Goal: Task Accomplishment & Management: Manage account settings

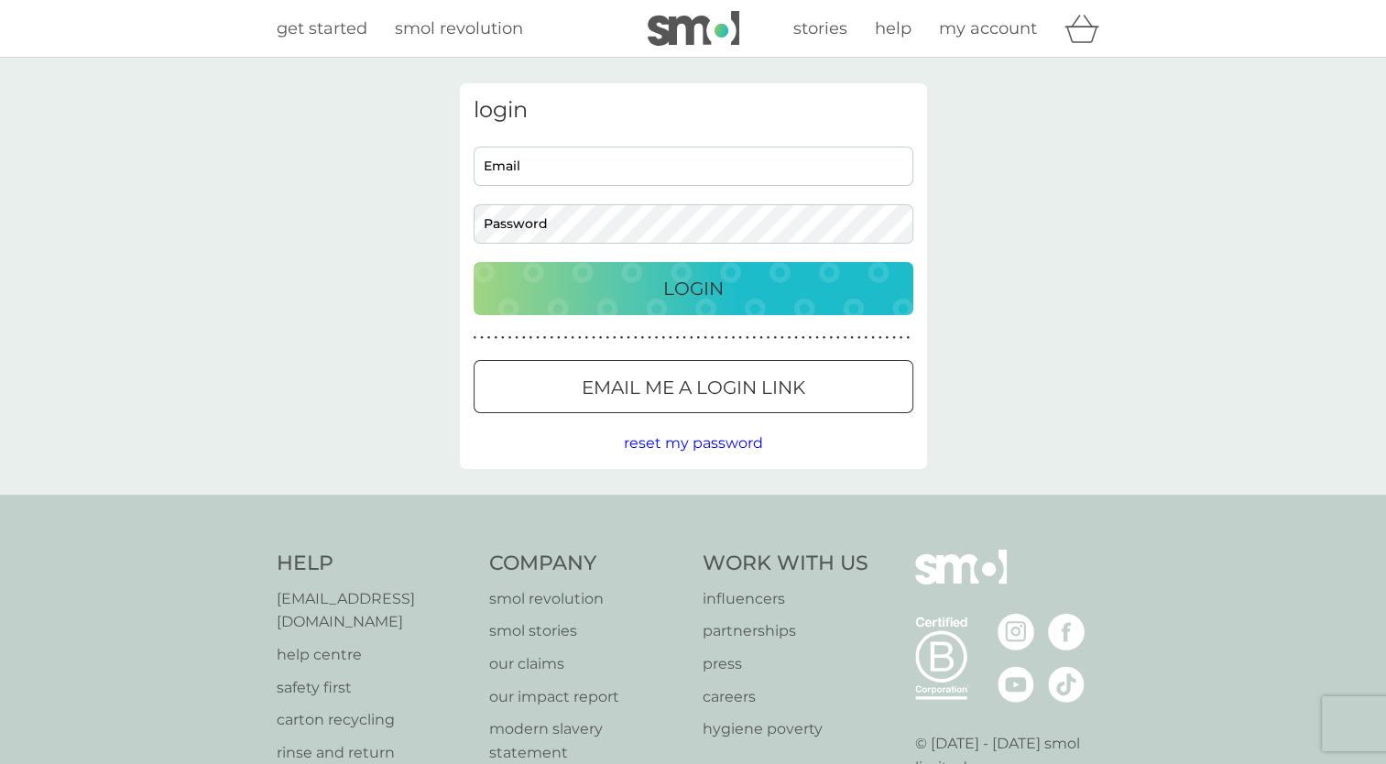
click at [519, 170] on input "Email" at bounding box center [694, 166] width 440 height 39
type input "[EMAIL_ADDRESS][DOMAIN_NAME]"
click at [736, 276] on div "Login" at bounding box center [693, 288] width 403 height 29
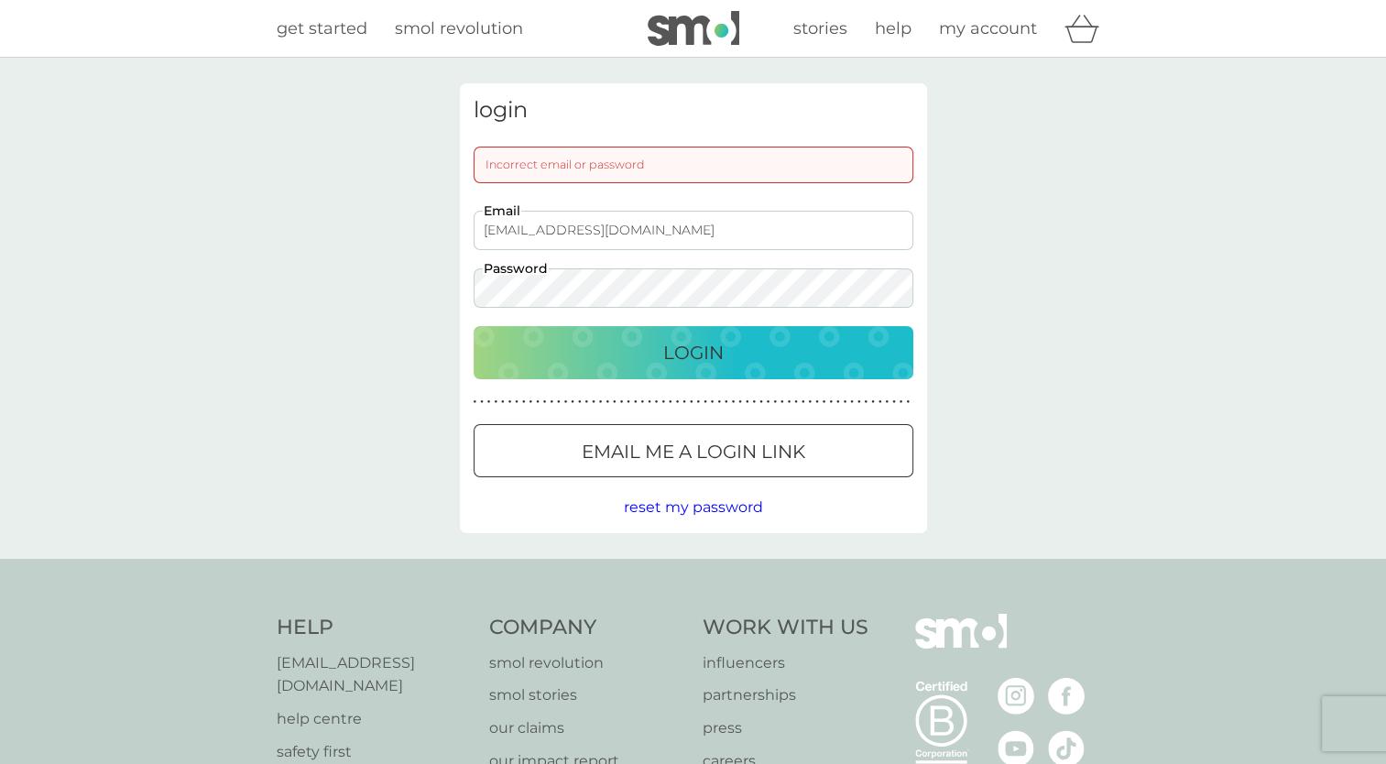
click at [612, 262] on div "ellischappell99@gmail.com Email Password" at bounding box center [692, 259] width 453 height 97
click at [474, 326] on button "Login" at bounding box center [694, 352] width 440 height 53
click at [641, 446] on p "Email me a login link" at bounding box center [694, 451] width 224 height 29
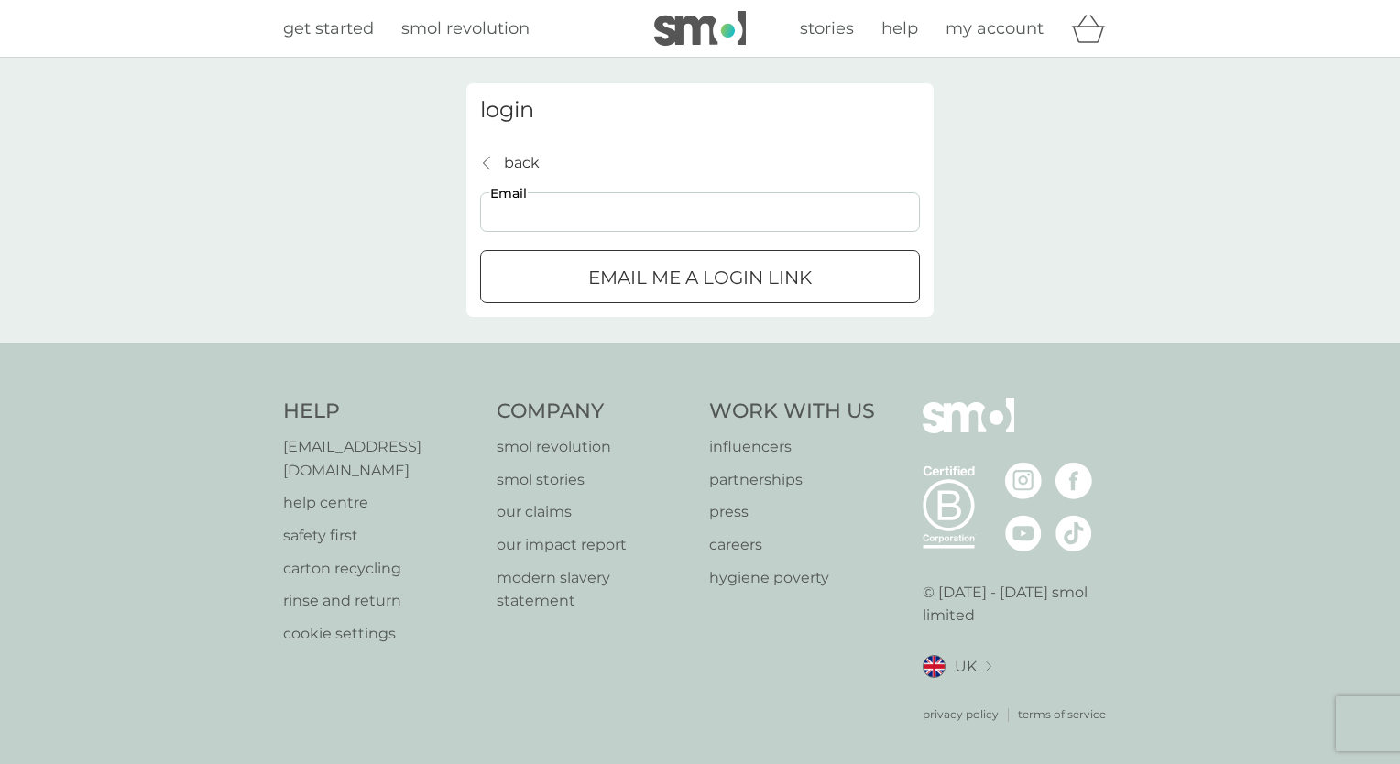
click at [602, 221] on input "Email" at bounding box center [700, 211] width 440 height 39
type input "[EMAIL_ADDRESS][DOMAIN_NAME]"
click at [594, 278] on p "Email me a login link" at bounding box center [700, 277] width 224 height 29
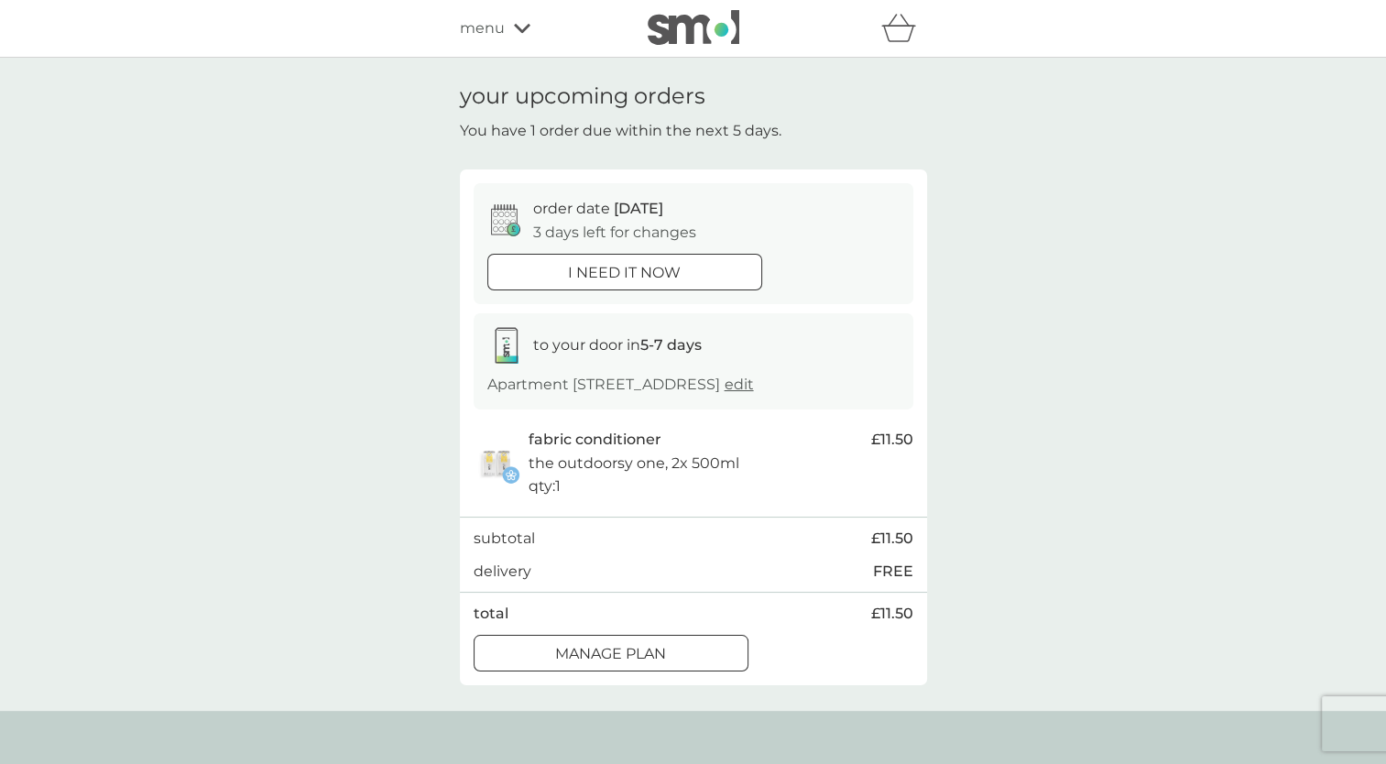
click at [754, 388] on span "edit" at bounding box center [739, 384] width 29 height 17
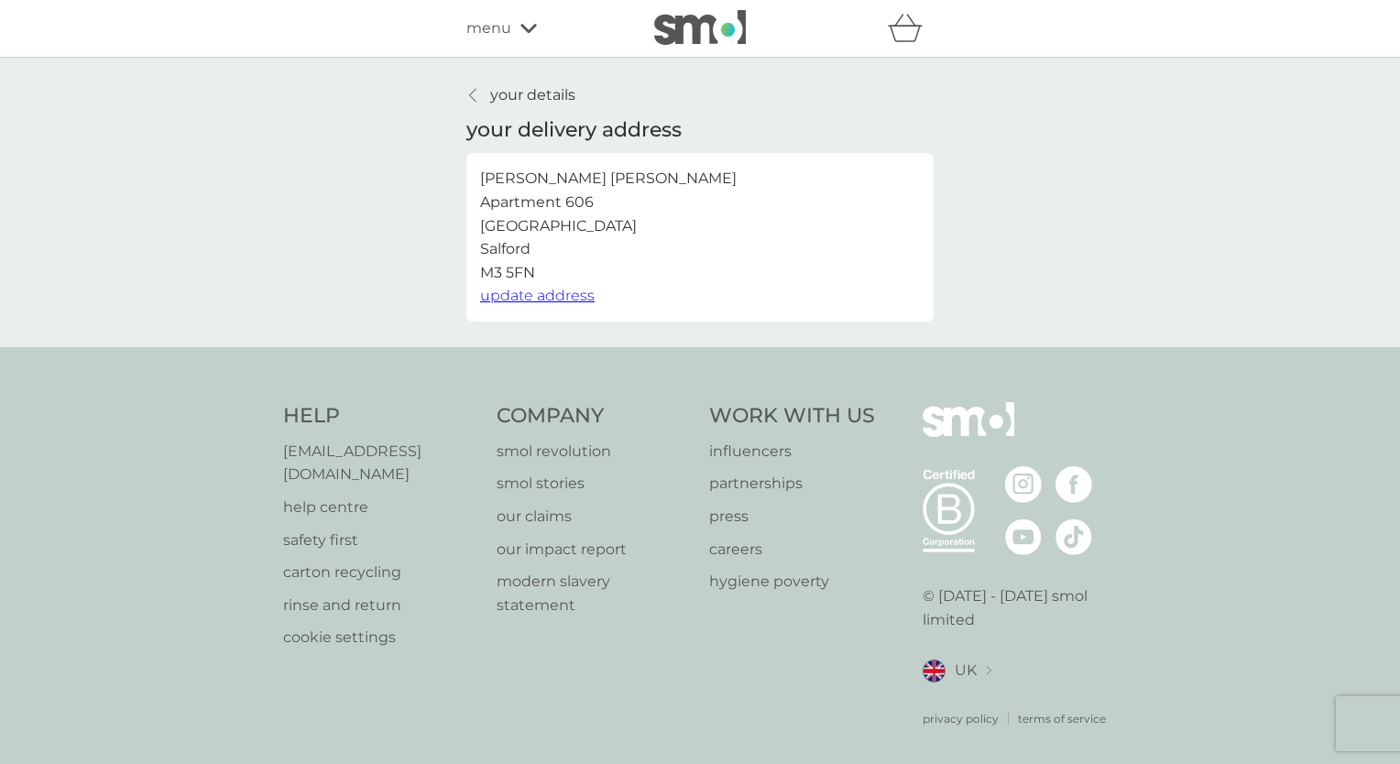
click at [512, 96] on p "your details" at bounding box center [532, 95] width 85 height 24
click at [508, 96] on p "your details" at bounding box center [532, 95] width 85 height 24
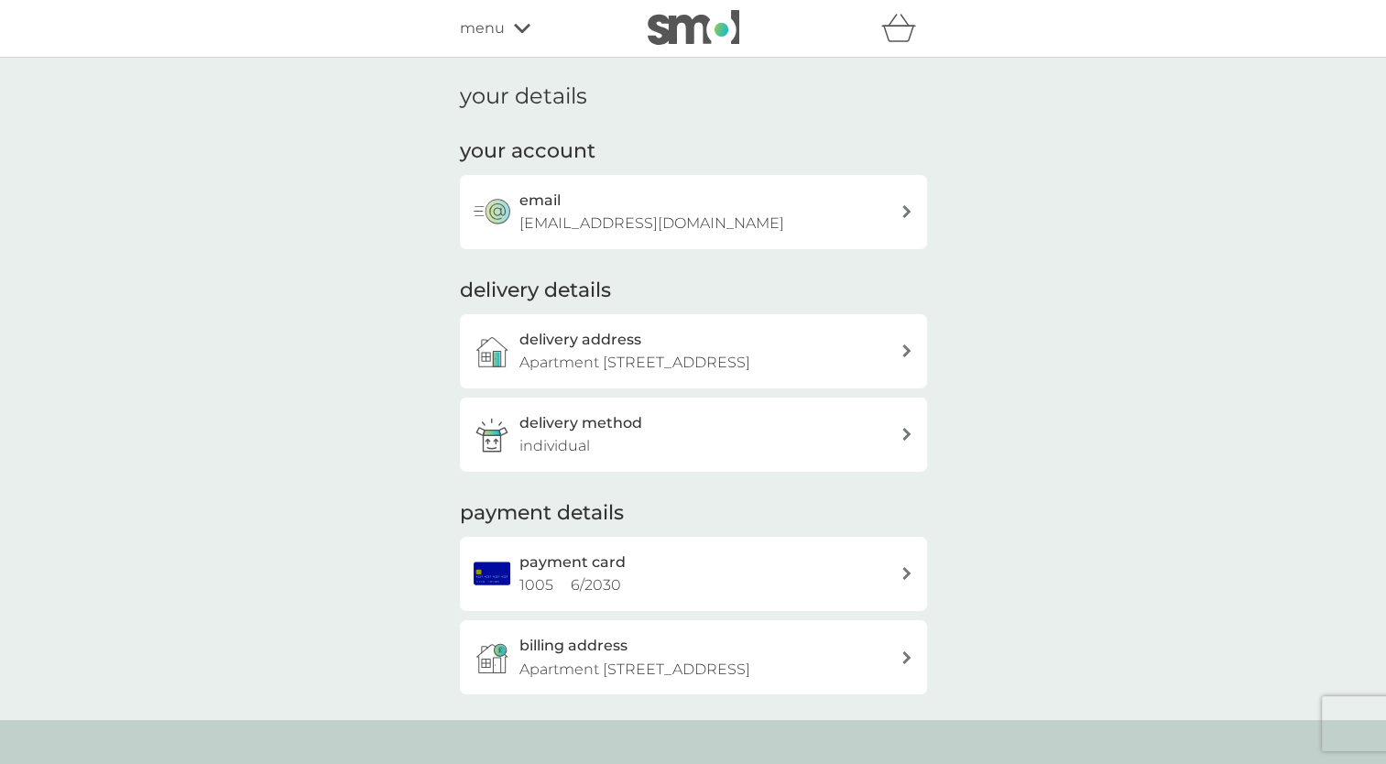
click at [508, 27] on div "menu" at bounding box center [538, 28] width 156 height 24
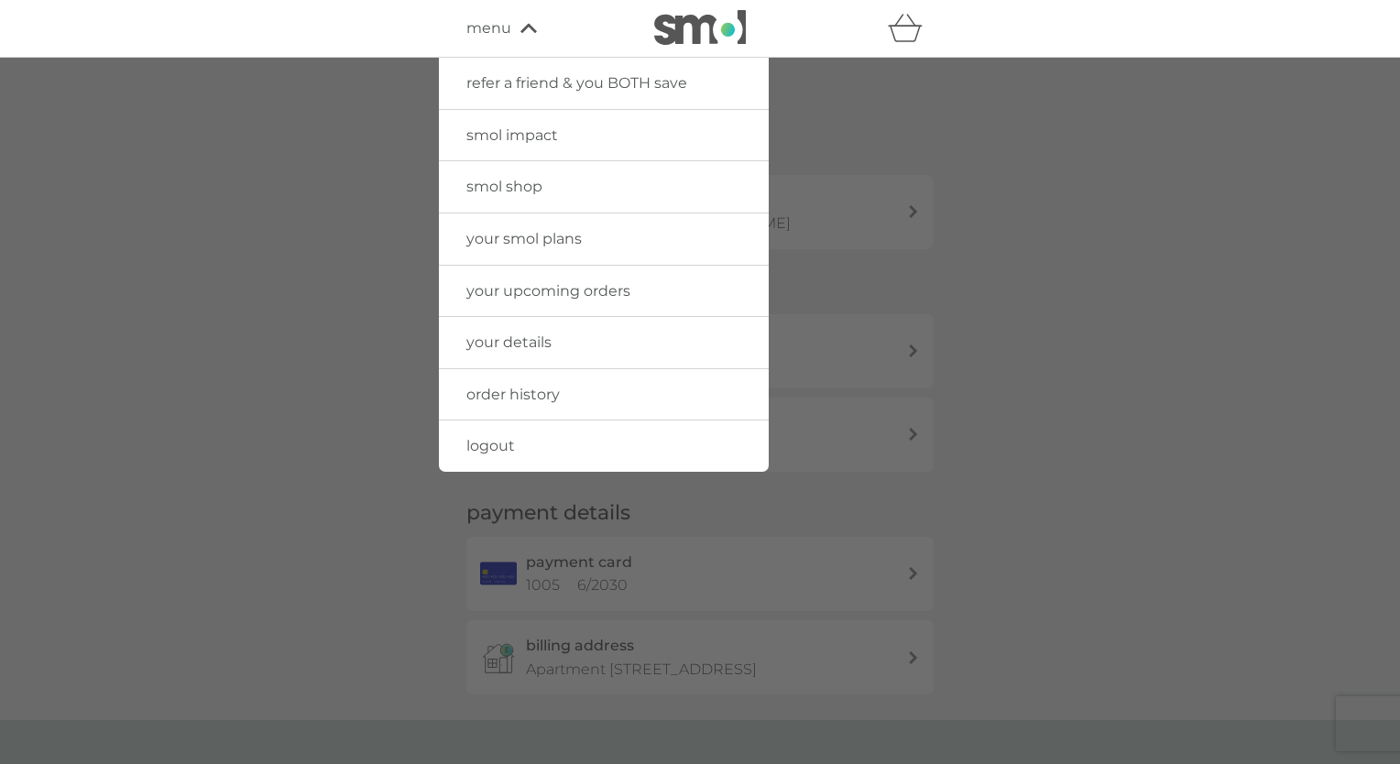
click at [530, 294] on span "your upcoming orders" at bounding box center [548, 290] width 164 height 17
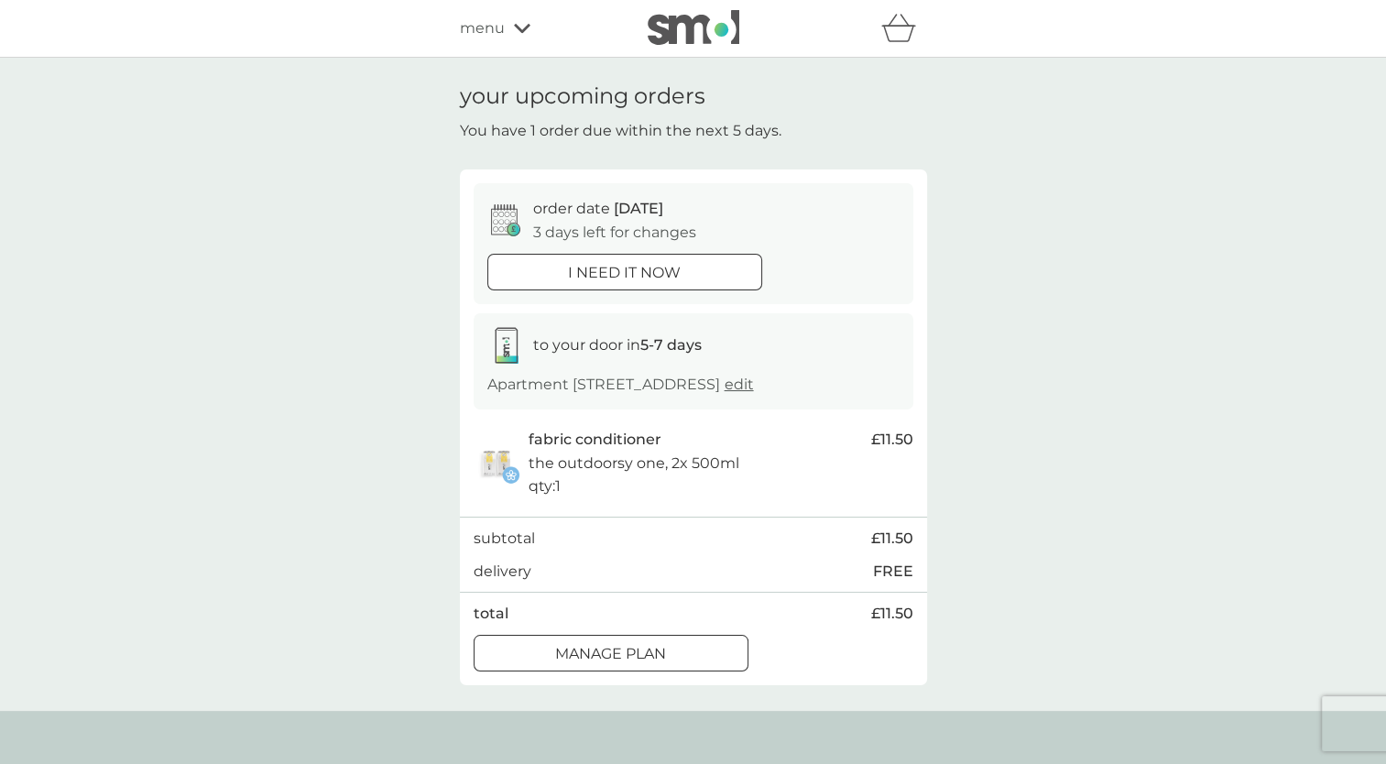
click at [704, 660] on div "Manage plan" at bounding box center [611, 654] width 273 height 24
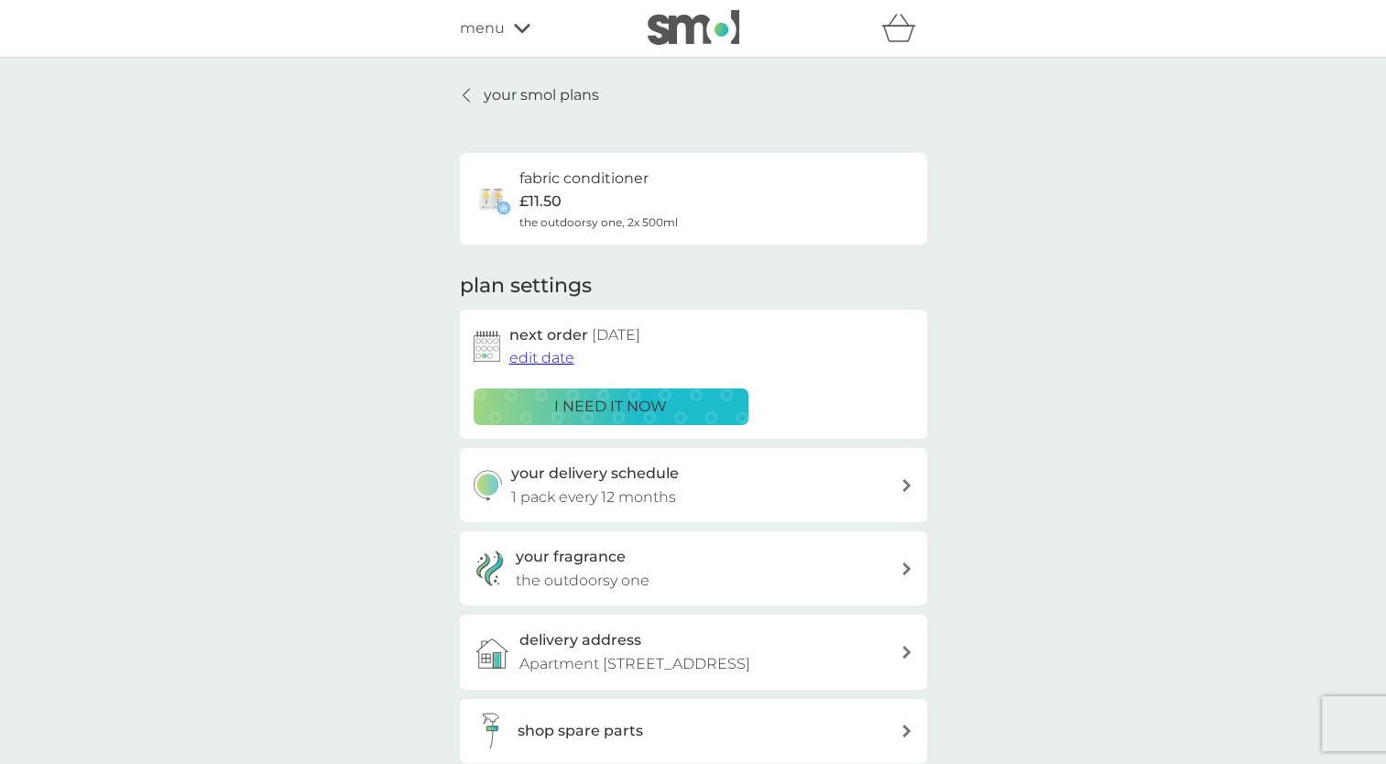
click at [546, 358] on span "edit date" at bounding box center [541, 357] width 65 height 17
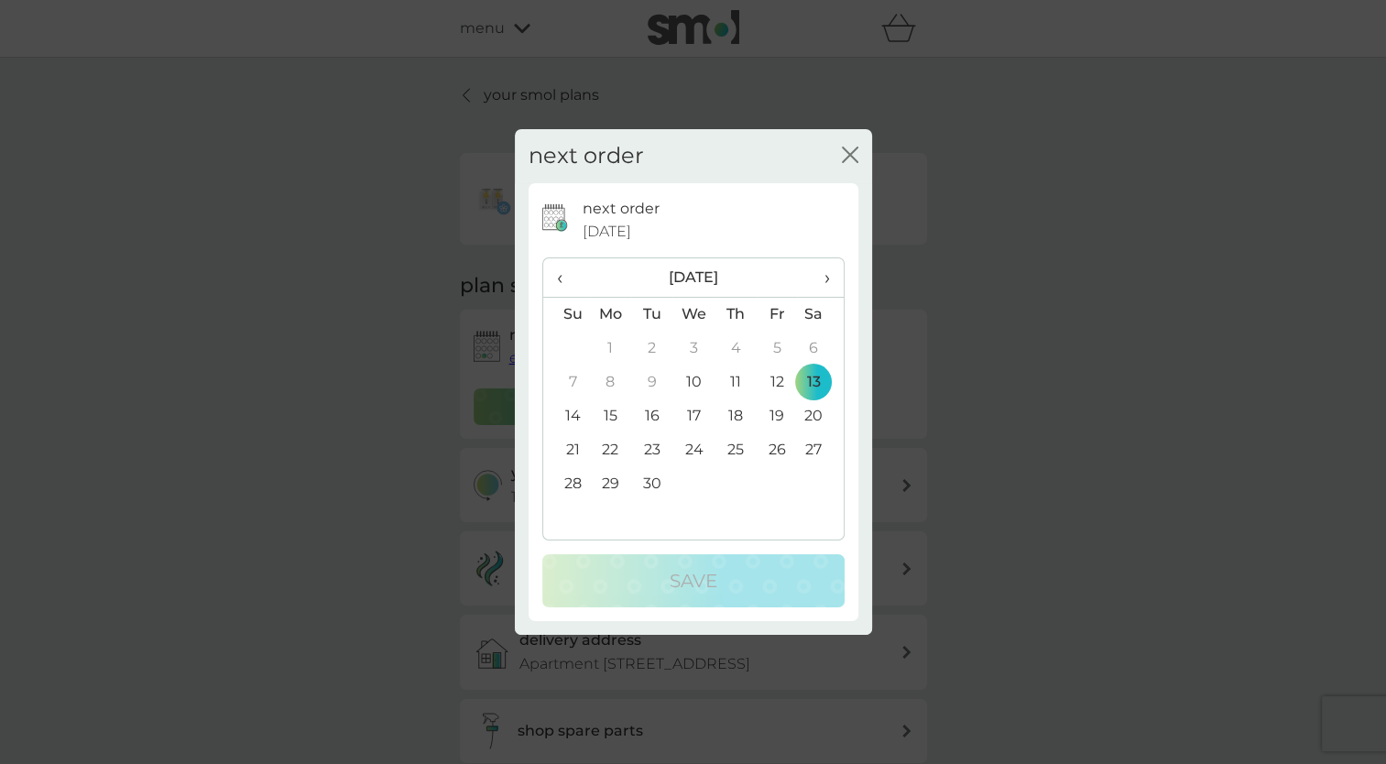
click at [822, 280] on span "›" at bounding box center [820, 277] width 18 height 38
click at [823, 282] on span "›" at bounding box center [820, 277] width 18 height 38
click at [740, 487] on td "29" at bounding box center [735, 484] width 41 height 34
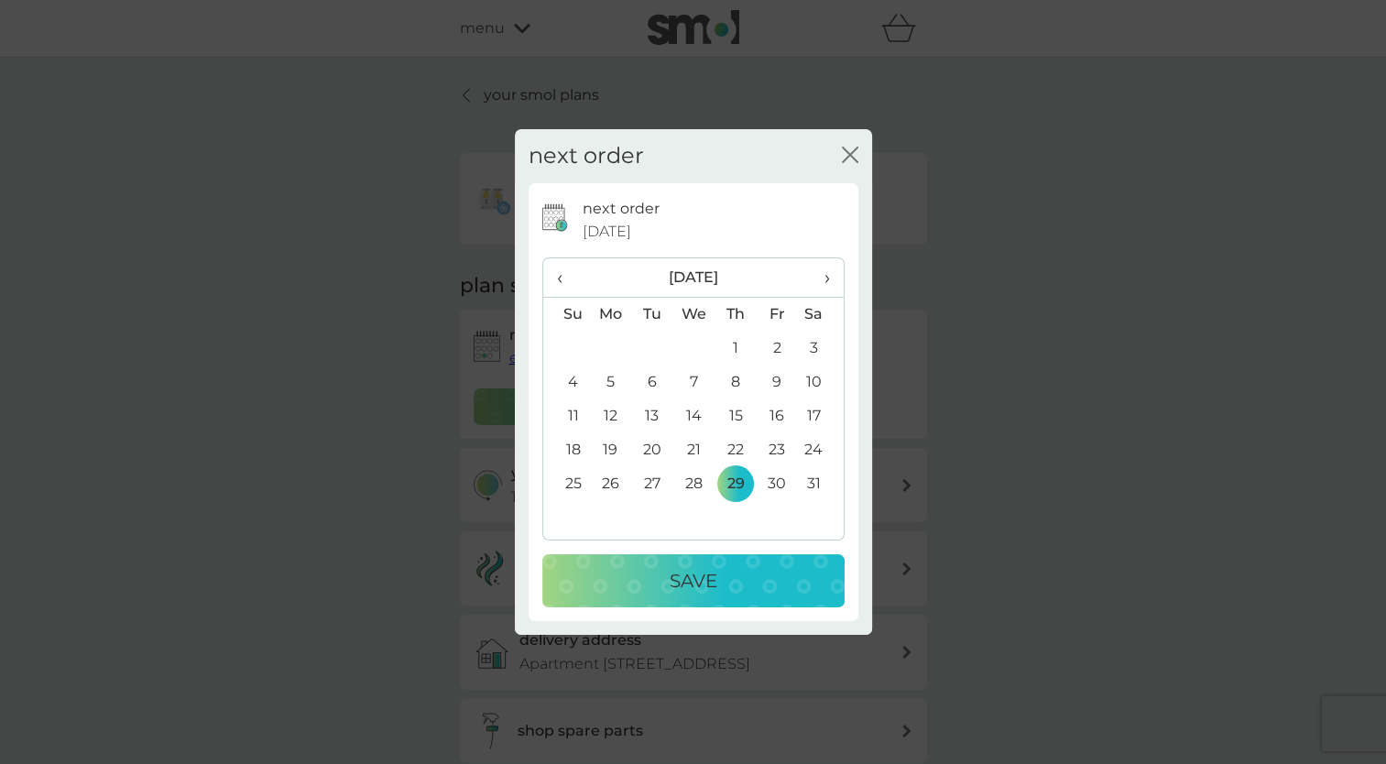
click at [714, 579] on p "Save" at bounding box center [694, 580] width 48 height 29
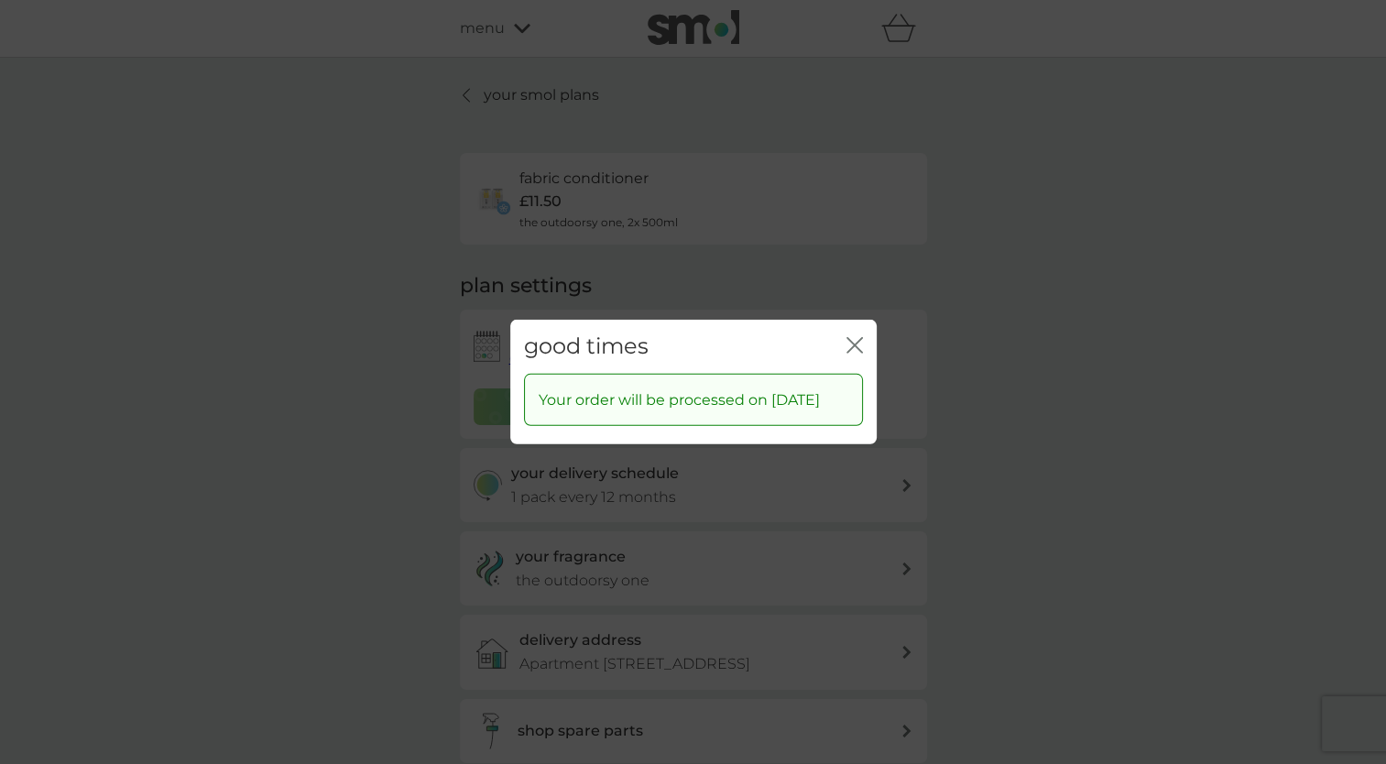
click at [848, 339] on icon "close" at bounding box center [850, 345] width 7 height 15
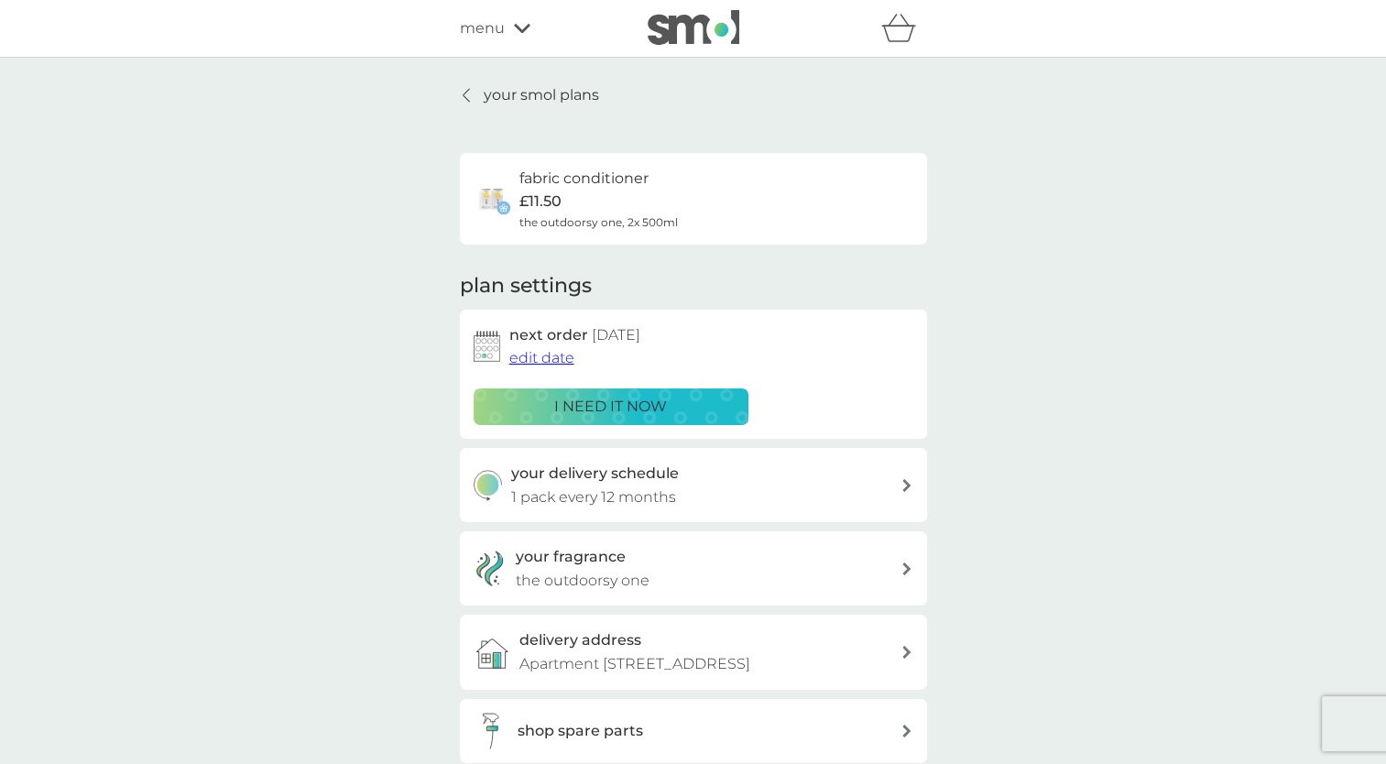
click at [529, 95] on p "your smol plans" at bounding box center [541, 95] width 115 height 24
